Goal: Task Accomplishment & Management: Manage account settings

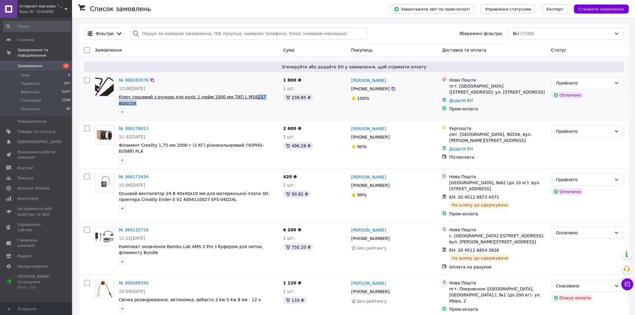
drag, startPoint x: 270, startPoint y: 97, endPoint x: 230, endPoint y: 98, distance: 40.2
click at [235, 97] on span "Ключ торцевий з ручкою для коліс 1 дюйм 1000 мм ТИП L M58237 вороток" at bounding box center [199, 100] width 160 height 12
click at [222, 110] on div at bounding box center [199, 112] width 162 height 10
drag, startPoint x: 227, startPoint y: 99, endPoint x: 116, endPoint y: 98, distance: 110.4
click at [116, 98] on div "№ 366283576 12:06[DATE] Ключ торцевий з ручкою для коліс 1 дюйм 1000 мм ТИП L M…" at bounding box center [198, 96] width 164 height 43
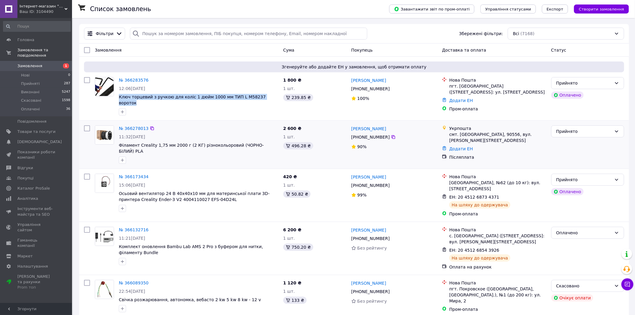
copy span "Ключ торцевий з ручкою для коліс 1 дюйм 1000 мм ТИП L M58237 вороток"
drag, startPoint x: 385, startPoint y: 89, endPoint x: 351, endPoint y: 82, distance: 34.8
click at [351, 82] on div "[PERSON_NAME] [PHONE_NUMBER]%" at bounding box center [394, 96] width 91 height 43
copy div "[PERSON_NAME] [PHONE_NUMBER]"
click at [470, 88] on div "пгт. [GEOGRAPHIC_DATA] ([STREET_ADDRESS]: ул. [STREET_ADDRESS]" at bounding box center [497, 89] width 97 height 12
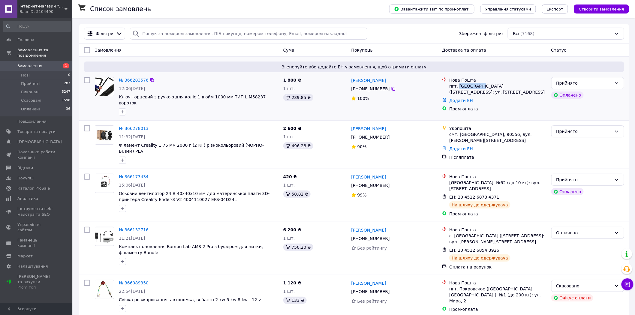
click at [470, 88] on div "пгт. [GEOGRAPHIC_DATA] ([STREET_ADDRESS]: ул. [STREET_ADDRESS]" at bounding box center [497, 89] width 97 height 12
copy div "Томаковка"
click at [383, 112] on div "[PERSON_NAME] [PHONE_NUMBER]%" at bounding box center [394, 96] width 91 height 43
click at [467, 131] on div "смт. [GEOGRAPHIC_DATA], 90556, вул. [PERSON_NAME][STREET_ADDRESS]" at bounding box center [497, 137] width 97 height 12
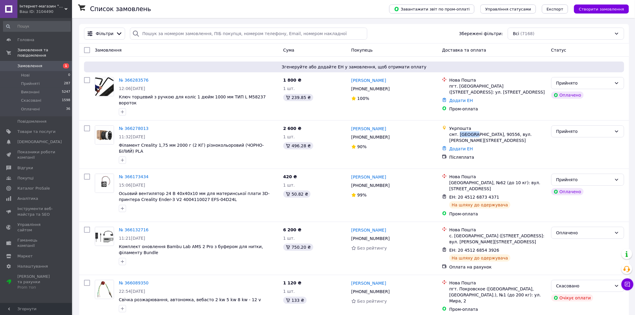
copy div "Буштино"
click at [385, 150] on div "[PERSON_NAME] [PHONE_NUMBER]%" at bounding box center [394, 144] width 91 height 43
drag, startPoint x: 269, startPoint y: 96, endPoint x: 119, endPoint y: 98, distance: 149.8
click at [119, 98] on span "Ключ торцевий з ручкою для коліс 1 дюйм 1000 мм ТИП L M58237 вороток" at bounding box center [199, 100] width 160 height 12
copy span "Ключ торцевий з ручкою для коліс 1 дюйм 1000 мм ТИП L M58237 вороток"
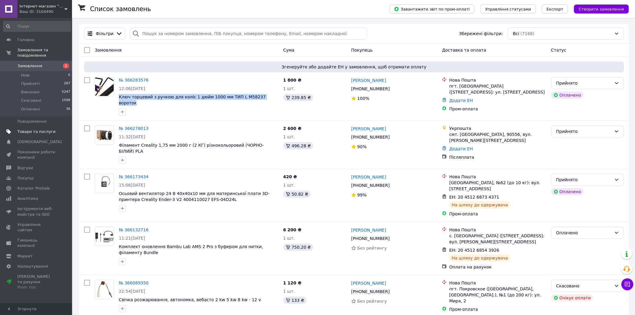
click at [41, 129] on span "Товари та послуги" at bounding box center [36, 131] width 38 height 5
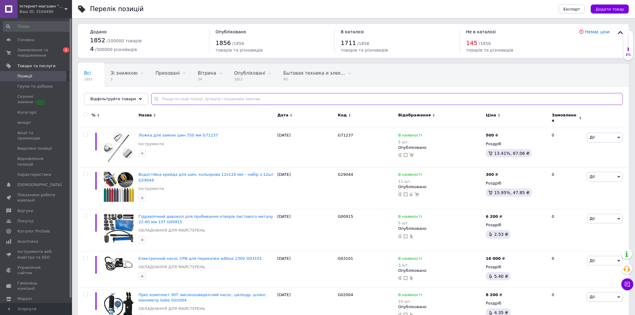
click at [241, 101] on input "text" at bounding box center [387, 99] width 472 height 12
paste input "Ключ торцевий з ручкою для коліс 1 дюйм 1000 мм ТИП L M58237 вороток"
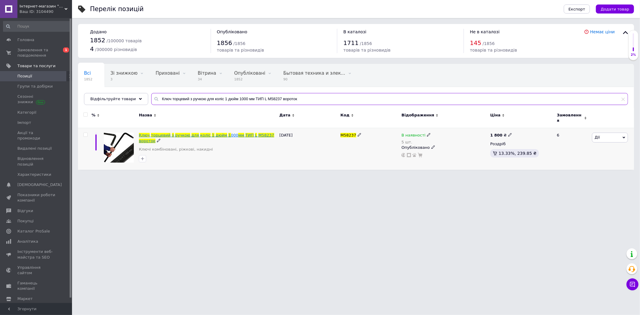
type input "Ключ торцевий з ручкою для коліс 1 дюйм 1000 мм ТИП L M58237 вороток"
click at [190, 133] on span at bounding box center [190, 135] width 1 height 5
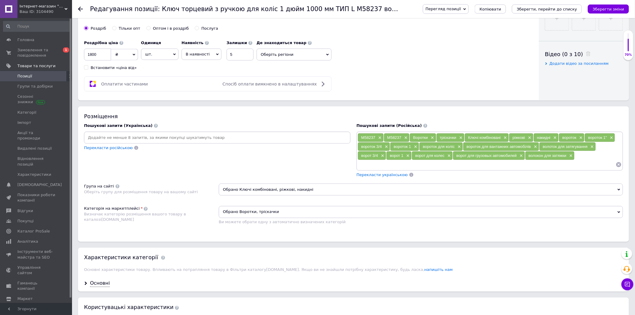
scroll to position [300, 0]
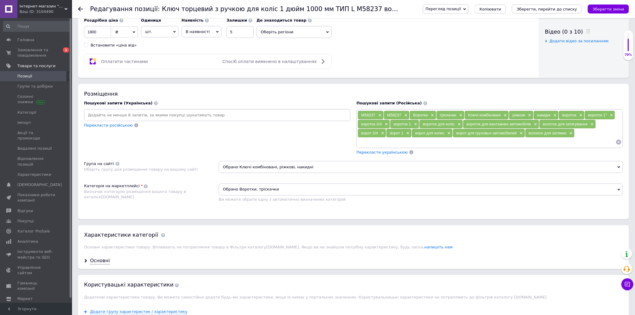
click at [382, 155] on span "Перекласти українською" at bounding box center [381, 152] width 51 height 5
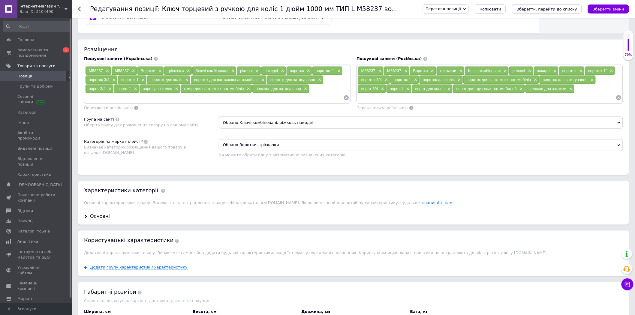
scroll to position [400, 0]
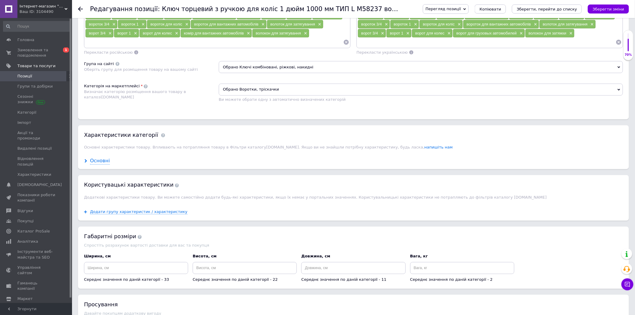
drag, startPoint x: 96, startPoint y: 196, endPoint x: 103, endPoint y: 196, distance: 6.3
click at [96, 165] on div "Основні" at bounding box center [100, 161] width 20 height 7
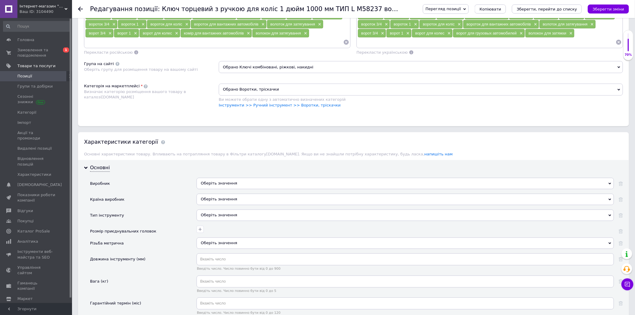
click at [240, 189] on div "Оберіть значення" at bounding box center [405, 183] width 417 height 11
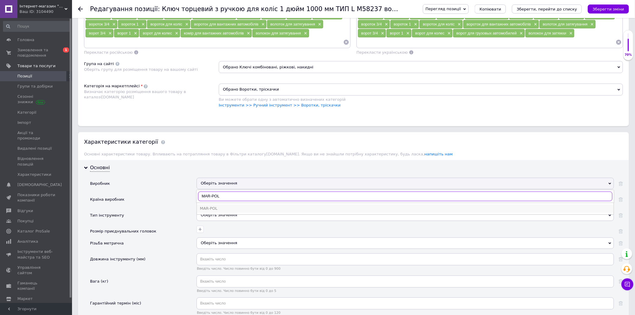
type input "MAR-POL"
click at [221, 212] on div "MAR-POL" at bounding box center [405, 208] width 411 height 5
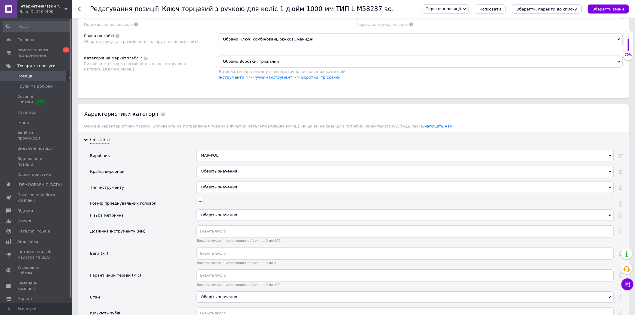
scroll to position [467, 0]
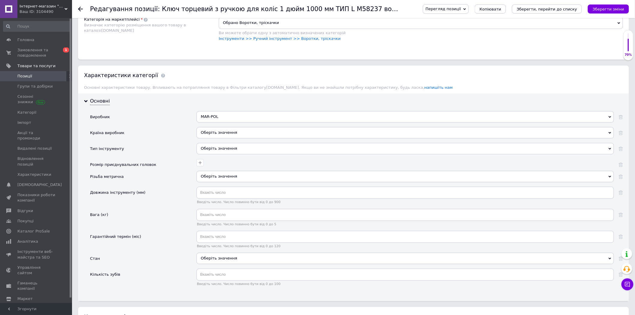
click at [220, 139] on div "Оберіть значення" at bounding box center [405, 132] width 417 height 11
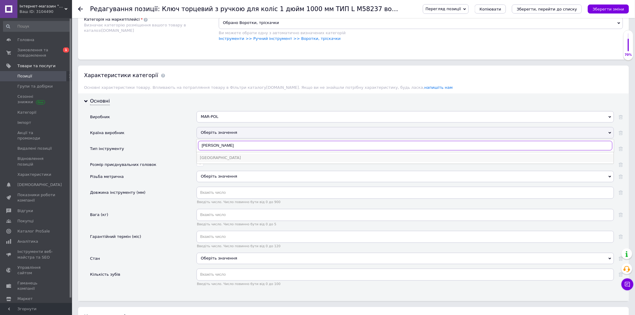
type input "[PERSON_NAME]"
click at [220, 161] on div "[GEOGRAPHIC_DATA]" at bounding box center [405, 157] width 411 height 5
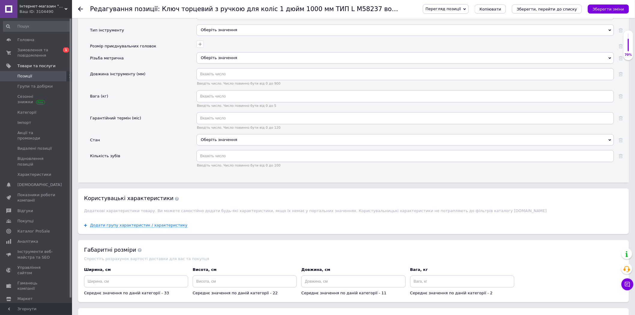
scroll to position [600, 0]
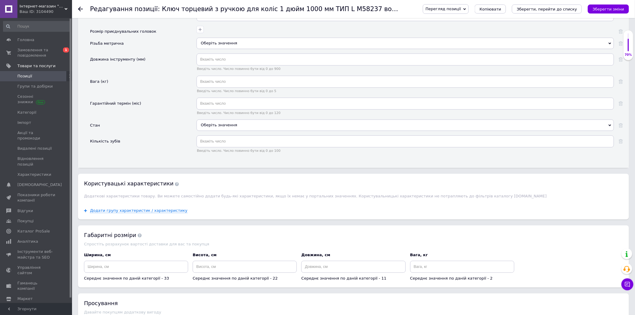
click at [211, 131] on div "Оберіть значення" at bounding box center [405, 124] width 417 height 11
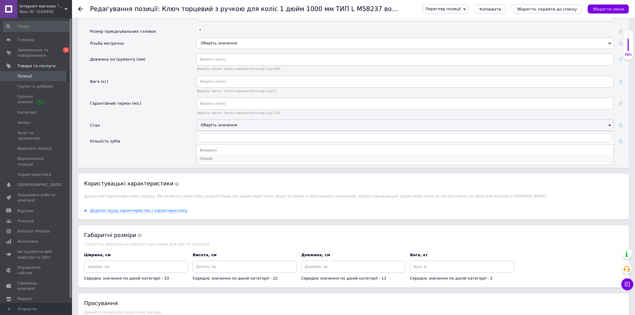
click at [217, 161] on div "Новий" at bounding box center [405, 158] width 411 height 5
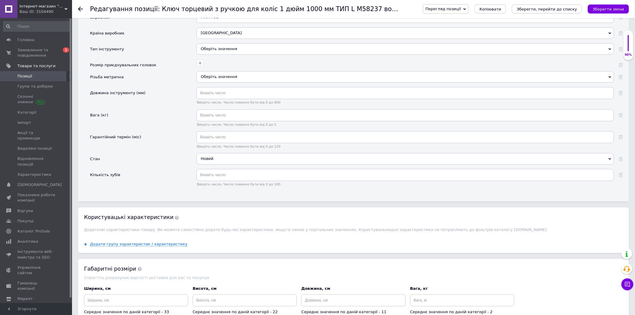
scroll to position [533, 0]
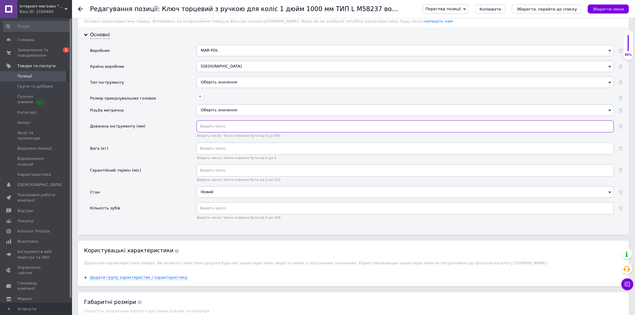
click at [218, 132] on input "text" at bounding box center [405, 126] width 417 height 12
click at [220, 88] on div "Оберіть значення" at bounding box center [405, 82] width 417 height 11
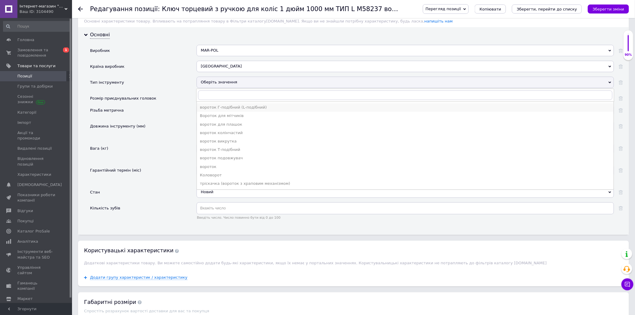
click at [254, 110] on div "вороток Г-подібний (L-подібний)" at bounding box center [405, 107] width 411 height 5
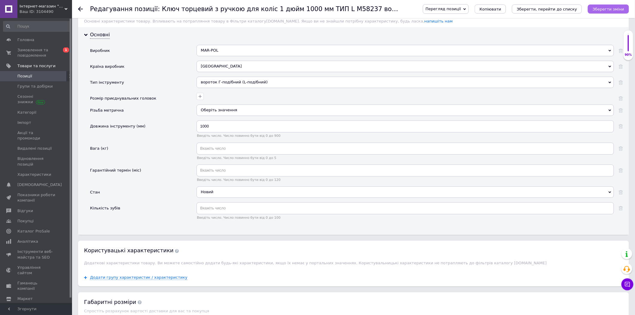
click at [614, 9] on icon "Зберегти зміни" at bounding box center [609, 9] width 32 height 5
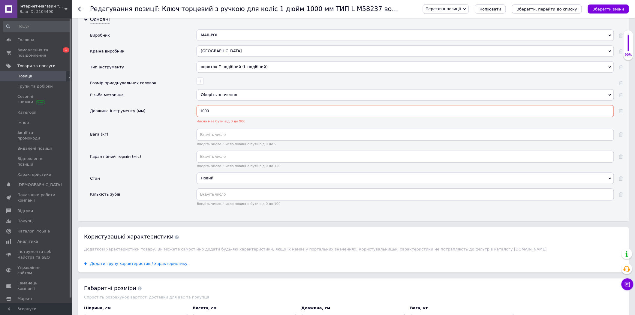
click at [213, 117] on input "1000" at bounding box center [405, 111] width 417 height 12
type input "100"
click at [176, 105] on div "Різьба метрична" at bounding box center [143, 97] width 107 height 16
click at [204, 117] on input "100" at bounding box center [405, 111] width 417 height 12
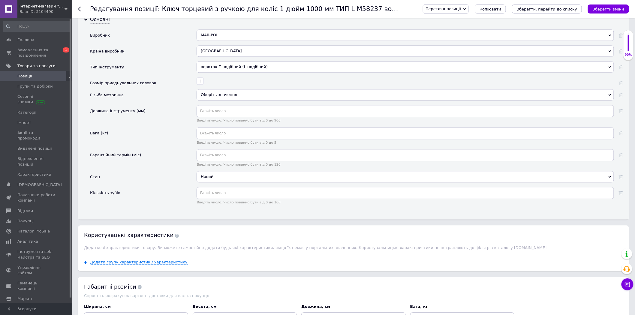
click at [167, 105] on div "Різьба метрична" at bounding box center [143, 97] width 107 height 16
click at [607, 5] on button "Зберегти зміни" at bounding box center [608, 9] width 41 height 9
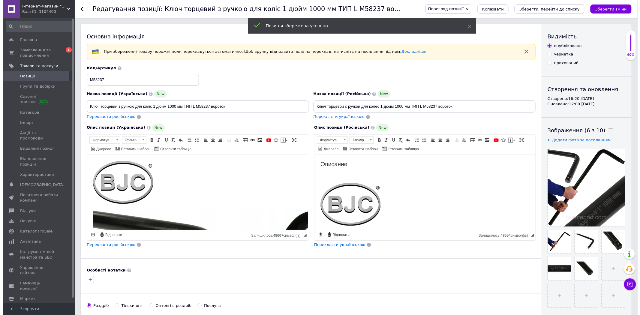
scroll to position [0, 0]
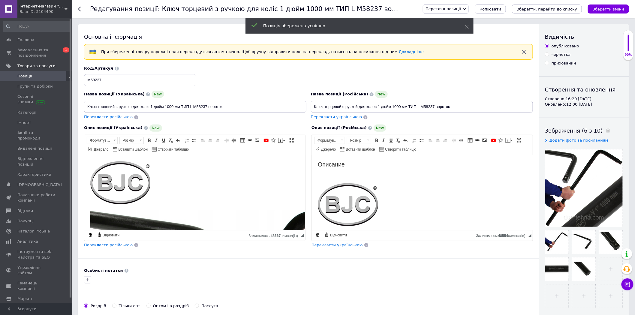
click at [34, 75] on span "Позиції" at bounding box center [36, 76] width 38 height 5
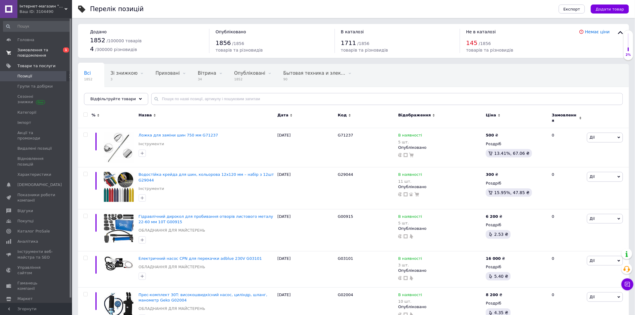
click at [47, 50] on span "Замовлення та повідомлення" at bounding box center [36, 52] width 38 height 11
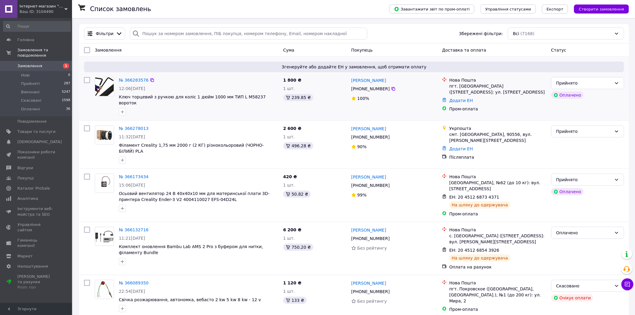
drag, startPoint x: 386, startPoint y: 89, endPoint x: 350, endPoint y: 82, distance: 36.3
click at [350, 82] on div "[PERSON_NAME] [PHONE_NUMBER]%" at bounding box center [394, 96] width 91 height 43
copy div "[PERSON_NAME] [PHONE_NUMBER]"
drag, startPoint x: 385, startPoint y: 134, endPoint x: 352, endPoint y: 126, distance: 34.4
click at [352, 126] on div "[PERSON_NAME] [PHONE_NUMBER]%" at bounding box center [394, 144] width 91 height 43
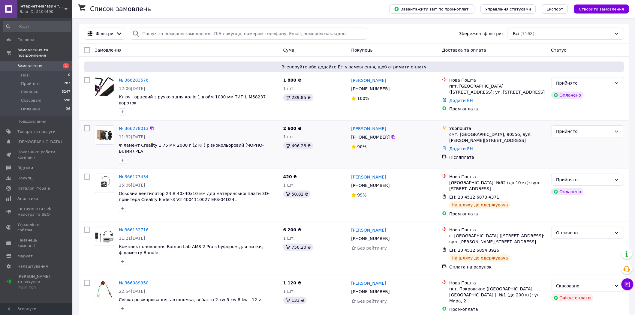
copy div "[PERSON_NAME] [PHONE_NUMBER]"
click at [462, 86] on div "пгт. [GEOGRAPHIC_DATA] ([STREET_ADDRESS]: ул. [STREET_ADDRESS]" at bounding box center [497, 89] width 97 height 12
copy div "Томаковка"
click at [460, 103] on link "Додати ЕН" at bounding box center [461, 100] width 24 height 5
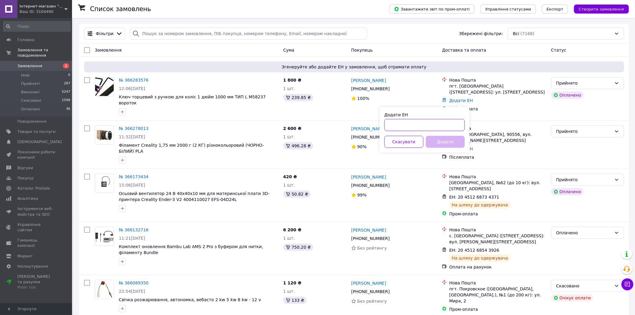
click at [444, 125] on input "Додати ЕН" at bounding box center [424, 125] width 80 height 12
paste input "20451269124705"
type input "20451269124705"
click at [447, 142] on button "Додати" at bounding box center [445, 142] width 39 height 12
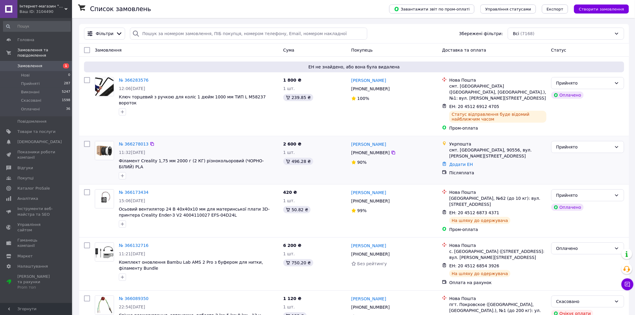
click at [483, 147] on div "смт. [GEOGRAPHIC_DATA], 90556, вул. [PERSON_NAME][STREET_ADDRESS]" at bounding box center [497, 153] width 97 height 12
copy div "90556"
drag, startPoint x: 391, startPoint y: 138, endPoint x: 352, endPoint y: 139, distance: 38.7
click at [352, 140] on div "[PERSON_NAME]" at bounding box center [394, 144] width 87 height 8
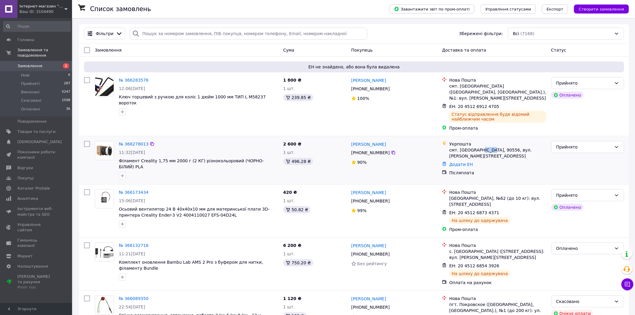
copy link "[PERSON_NAME]"
click at [409, 140] on div "[PERSON_NAME]" at bounding box center [394, 144] width 87 height 8
drag, startPoint x: 385, startPoint y: 148, endPoint x: 363, endPoint y: 148, distance: 21.6
click at [363, 149] on div "[PHONE_NUMBER]" at bounding box center [370, 153] width 41 height 8
drag, startPoint x: 362, startPoint y: 148, endPoint x: 386, endPoint y: 148, distance: 23.4
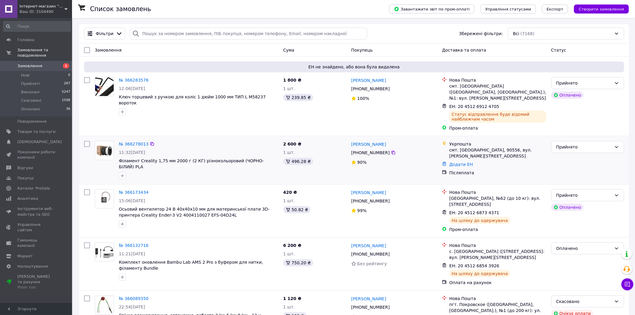
click at [386, 149] on div "[PHONE_NUMBER]" at bounding box center [370, 153] width 41 height 8
click at [465, 162] on link "Додати ЕН" at bounding box center [461, 164] width 24 height 5
click at [429, 178] on input "Додати ЕН" at bounding box center [424, 177] width 80 height 12
paste input "0505384099011"
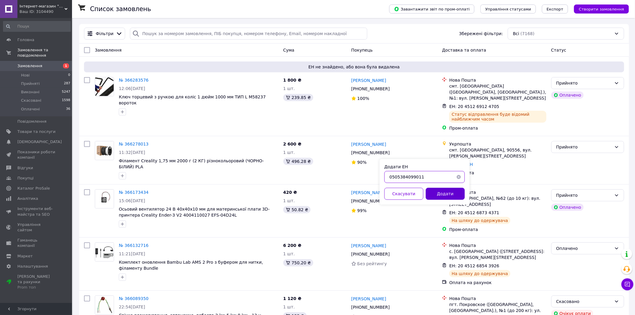
type input "0505384099011"
click at [450, 194] on button "Додати" at bounding box center [445, 194] width 39 height 12
click at [450, 198] on button "Додати" at bounding box center [445, 194] width 39 height 12
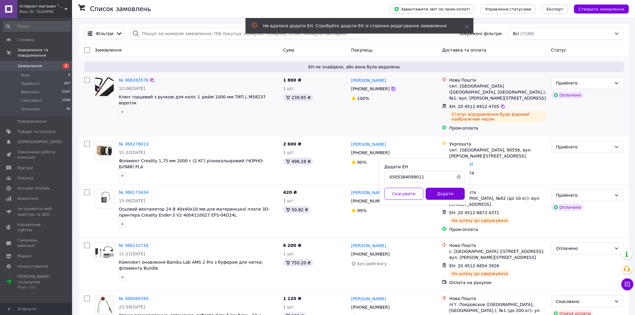
click at [392, 89] on icon at bounding box center [394, 89] width 4 height 4
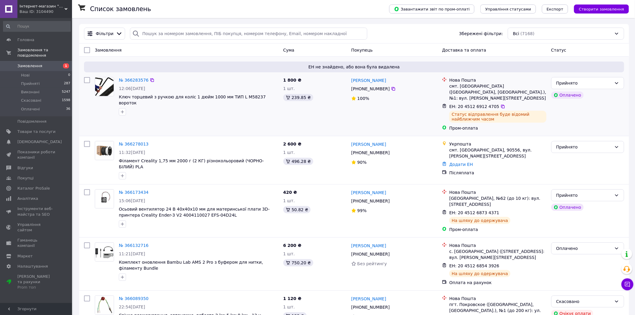
click at [543, 115] on div "Статус відправлення буде відомий найближчим часом" at bounding box center [497, 117] width 97 height 12
click at [137, 80] on link "№ 366283576" at bounding box center [134, 80] width 30 height 5
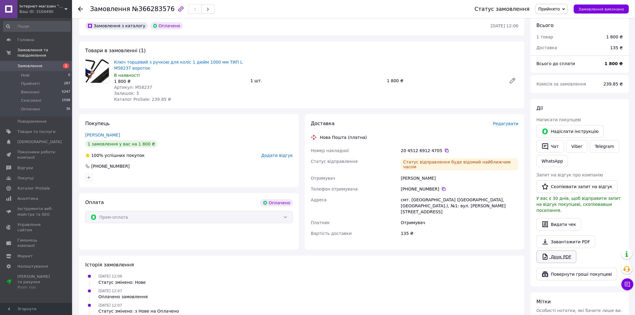
scroll to position [33, 0]
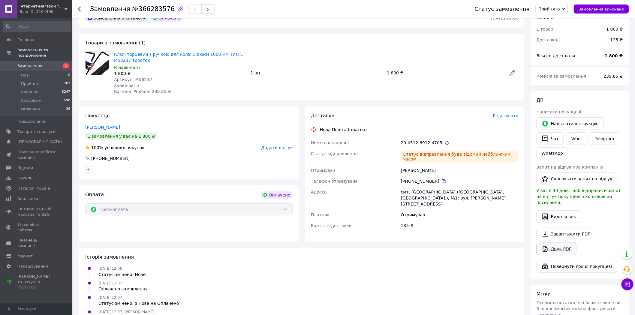
click at [554, 244] on link "Друк PDF" at bounding box center [557, 249] width 40 height 13
drag, startPoint x: 510, startPoint y: 155, endPoint x: 306, endPoint y: 143, distance: 203.5
click at [306, 143] on div "Доставка Редагувати Нова Пошта (платна) Номер накладної 20 4512 6912 4705   Ста…" at bounding box center [415, 174] width 220 height 135
click at [35, 63] on span "Замовлення" at bounding box center [29, 65] width 25 height 5
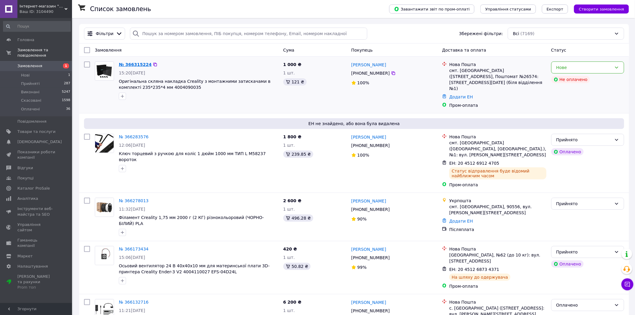
click at [132, 63] on link "№ 366315224" at bounding box center [135, 64] width 33 height 5
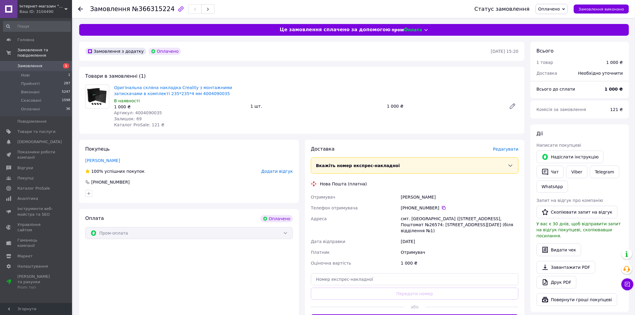
click at [560, 9] on span "Оплачено" at bounding box center [549, 9] width 22 height 5
click at [559, 19] on li "Прийнято" at bounding box center [552, 21] width 32 height 9
click at [441, 208] on icon at bounding box center [443, 208] width 5 height 5
click at [559, 277] on link "Друк PDF" at bounding box center [557, 282] width 40 height 13
click at [38, 63] on span "Замовлення" at bounding box center [29, 65] width 25 height 5
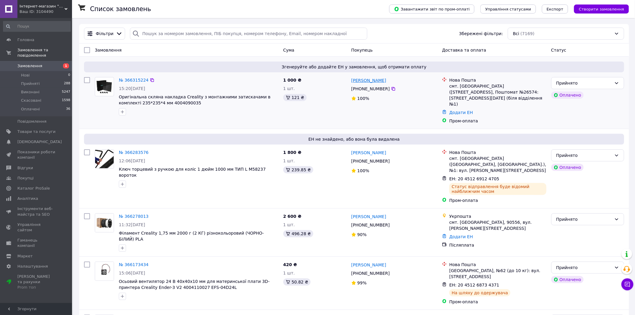
drag, startPoint x: 386, startPoint y: 88, endPoint x: 351, endPoint y: 83, distance: 34.9
click at [351, 83] on div "[PERSON_NAME] [PHONE_NUMBER]%" at bounding box center [394, 101] width 91 height 52
click at [464, 87] on div "смт. [GEOGRAPHIC_DATA] ([STREET_ADDRESS], Поштомат №26574: [STREET_ADDRESS][DAT…" at bounding box center [497, 95] width 97 height 24
click at [465, 86] on div "смт. [GEOGRAPHIC_DATA] ([STREET_ADDRESS], Поштомат №26574: [STREET_ADDRESS][DAT…" at bounding box center [497, 95] width 97 height 24
click at [479, 91] on div "смт. [GEOGRAPHIC_DATA] ([STREET_ADDRESS], Поштомат №26574: [STREET_ADDRESS][DAT…" at bounding box center [497, 95] width 97 height 24
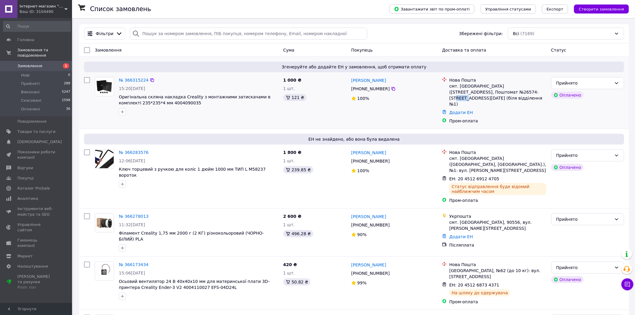
click at [479, 91] on div "смт. [GEOGRAPHIC_DATA] ([STREET_ADDRESS], Поштомат №26574: [STREET_ADDRESS][DAT…" at bounding box center [497, 95] width 97 height 24
click at [458, 110] on link "Додати ЕН" at bounding box center [461, 112] width 24 height 5
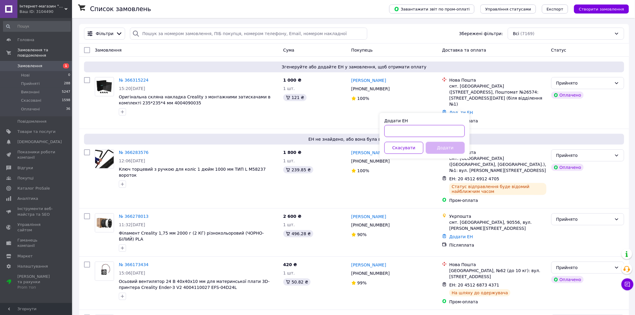
click at [407, 129] on input "Додати ЕН" at bounding box center [424, 131] width 80 height 12
paste input "20451269128943"
type input "20451269128943"
click at [454, 147] on button "Додати" at bounding box center [445, 148] width 39 height 12
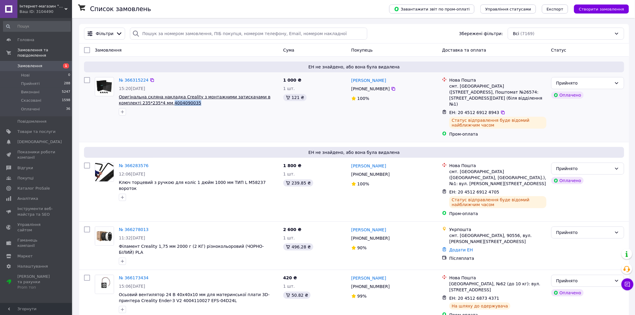
drag, startPoint x: 172, startPoint y: 104, endPoint x: 146, endPoint y: 104, distance: 25.5
click at [146, 104] on span "Оригінальна скляна накладка Creality з монтажними затискачами в комплекті 235*2…" at bounding box center [199, 100] width 160 height 12
click at [501, 110] on icon at bounding box center [503, 112] width 5 height 5
drag, startPoint x: 386, startPoint y: 89, endPoint x: 350, endPoint y: 83, distance: 36.1
click at [350, 83] on div "[PERSON_NAME] [PHONE_NUMBER]%" at bounding box center [394, 107] width 91 height 65
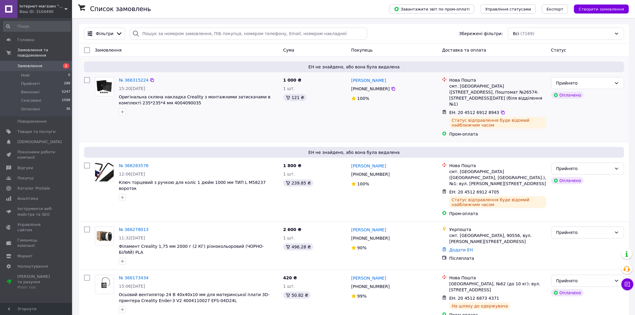
click at [472, 87] on div "смт. [GEOGRAPHIC_DATA] ([STREET_ADDRESS], Поштомат №26574: [STREET_ADDRESS][DAT…" at bounding box center [497, 95] width 97 height 24
click at [44, 63] on span "Замовлення" at bounding box center [36, 65] width 38 height 5
